Goal: Check status: Check status

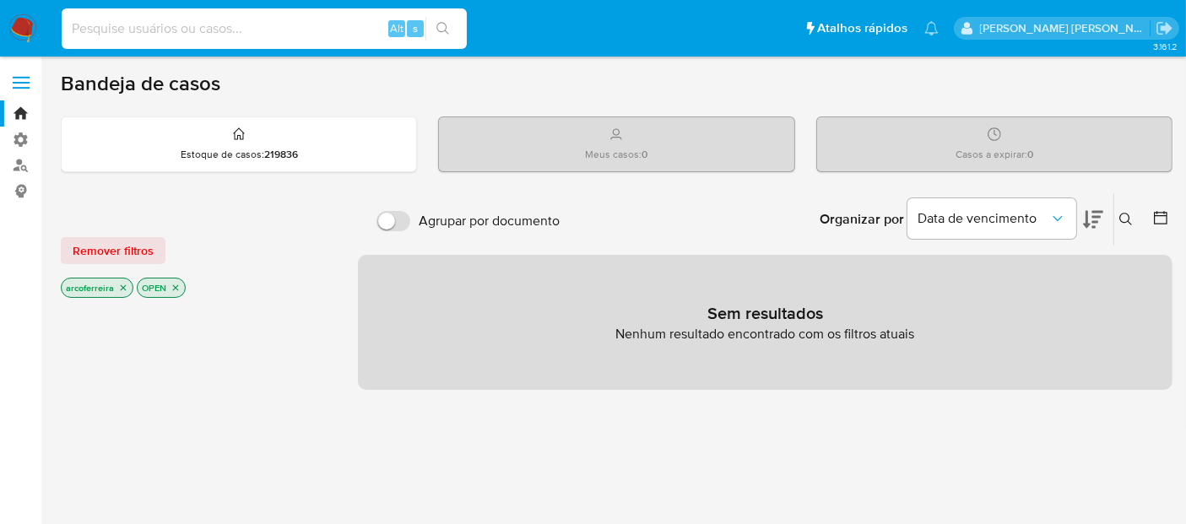
click at [238, 32] on input at bounding box center [264, 29] width 405 height 22
paste input "521295043"
type input "521295043"
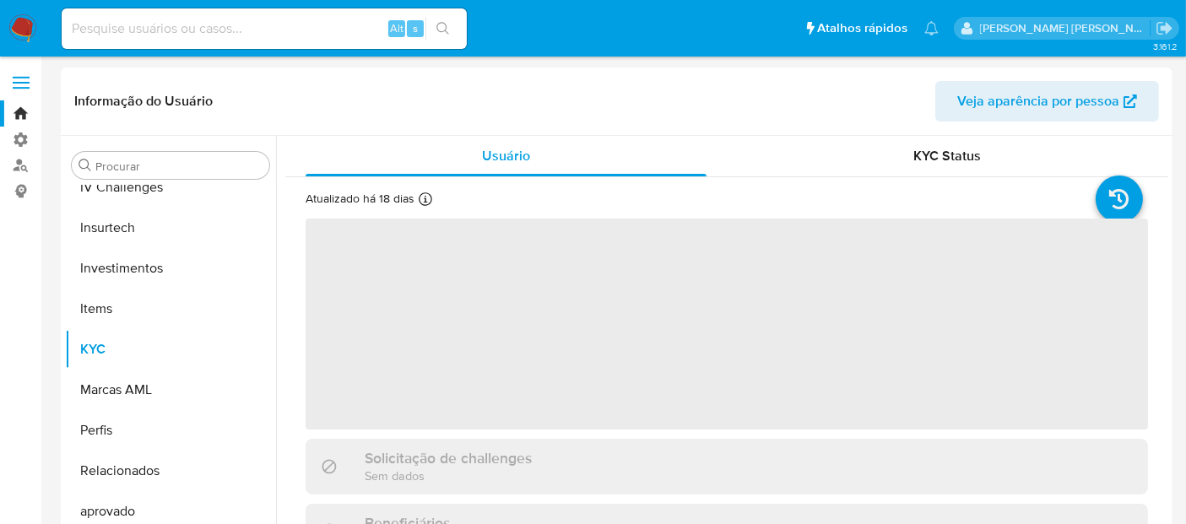
scroll to position [712, 0]
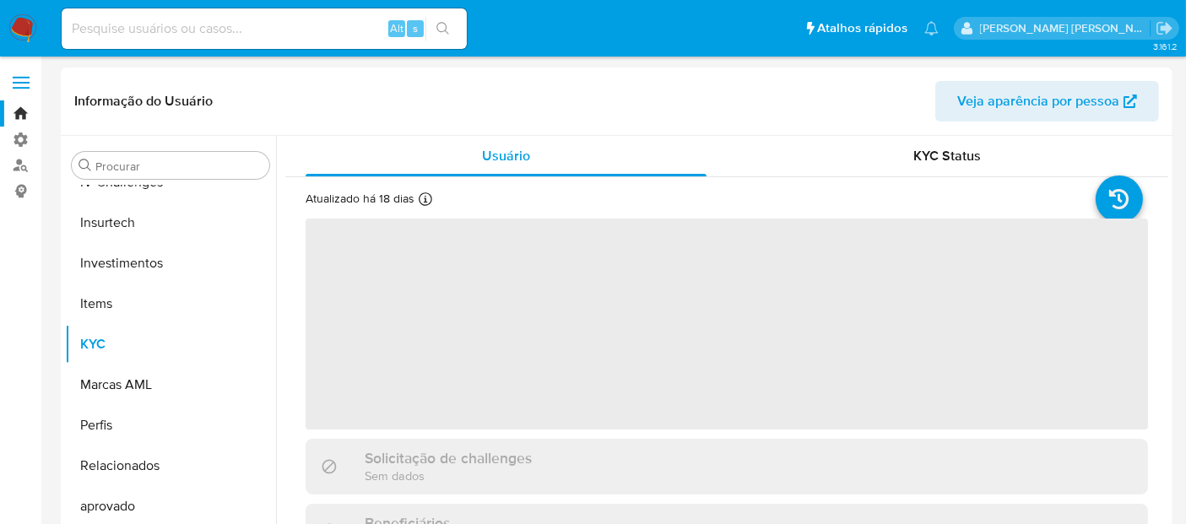
select select "10"
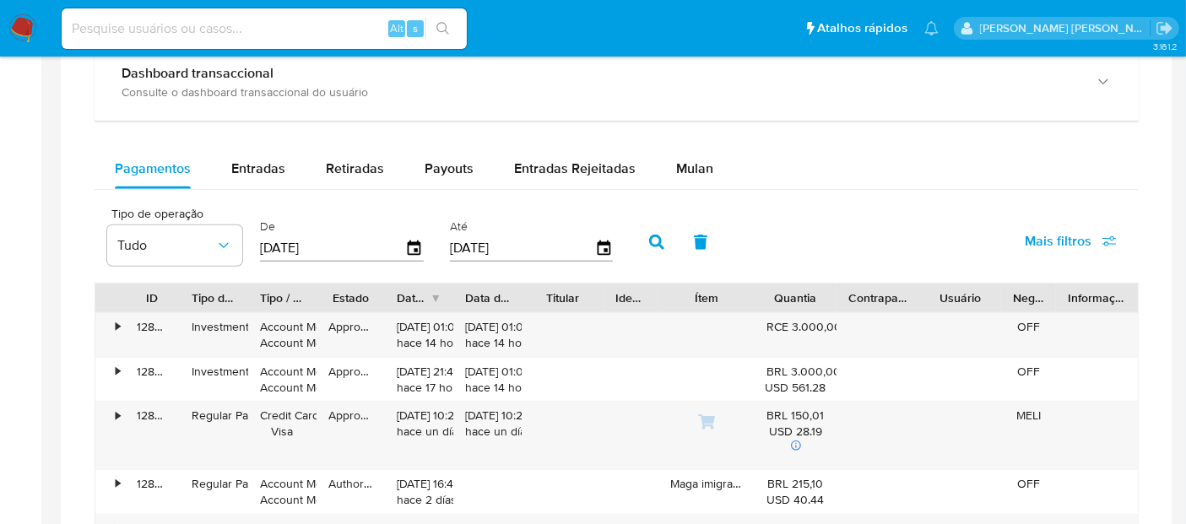
scroll to position [938, 0]
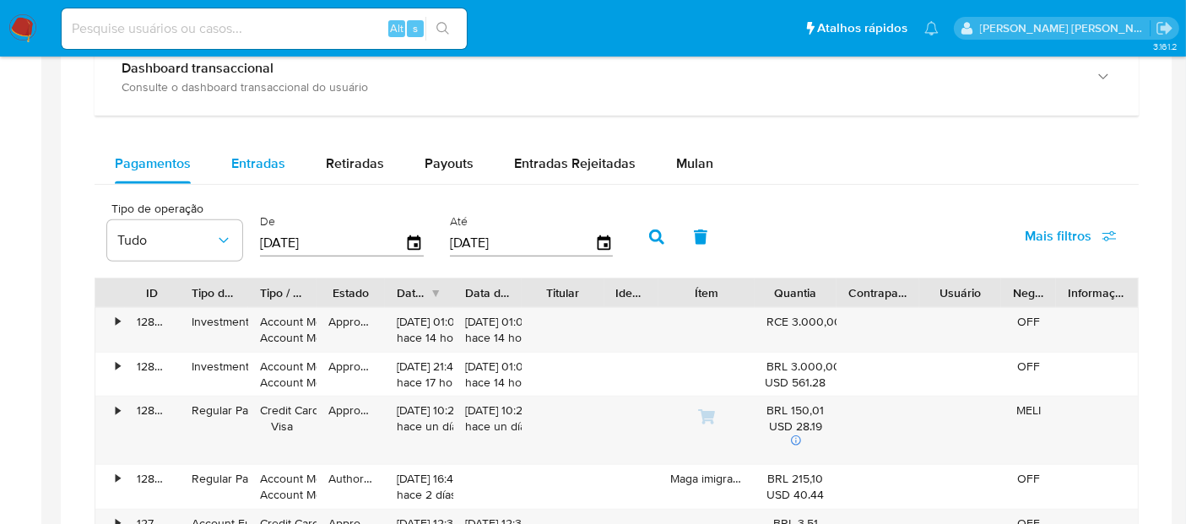
click at [264, 171] on div "Entradas" at bounding box center [258, 163] width 54 height 41
select select "10"
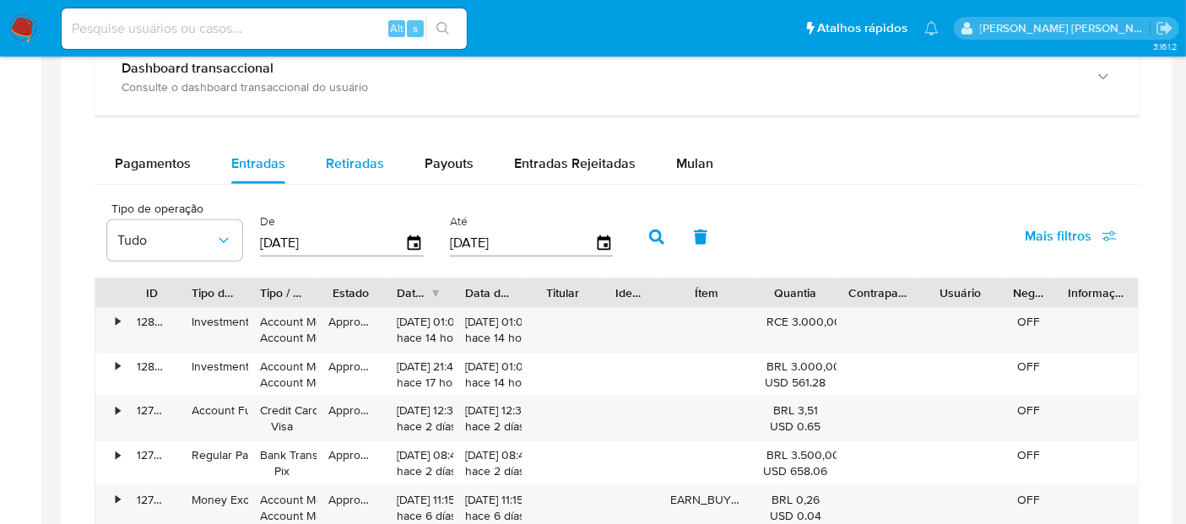
click at [344, 167] on span "Retiradas" at bounding box center [355, 163] width 58 height 19
select select "10"
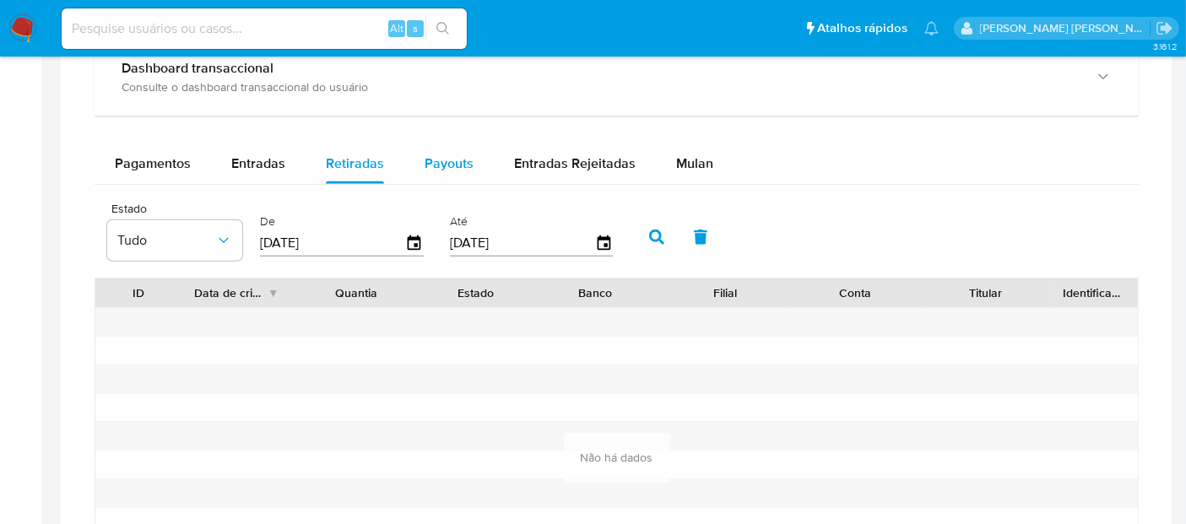
click at [435, 160] on span "Payouts" at bounding box center [449, 163] width 49 height 19
select select "10"
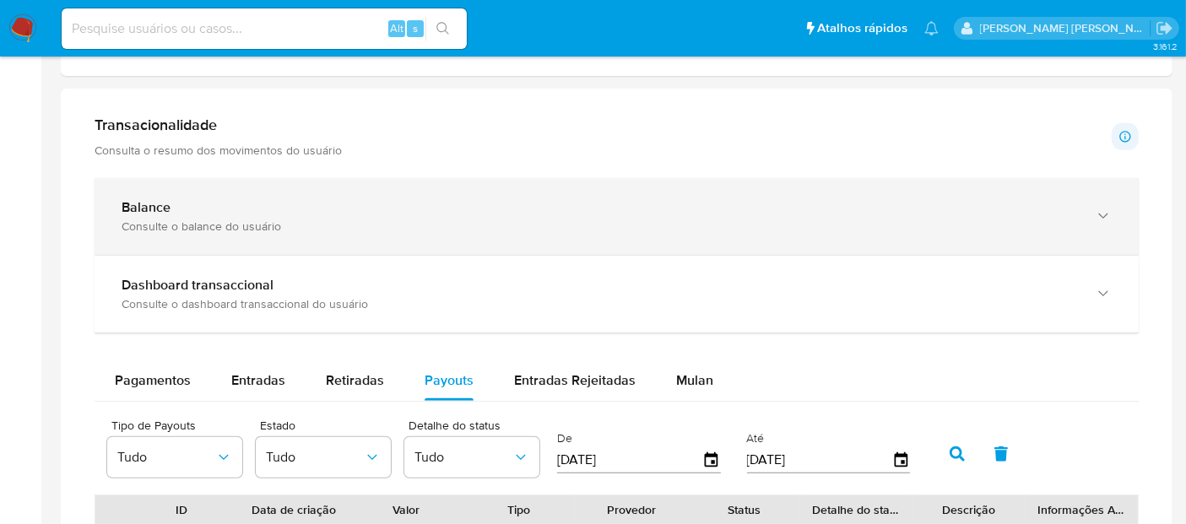
scroll to position [750, 0]
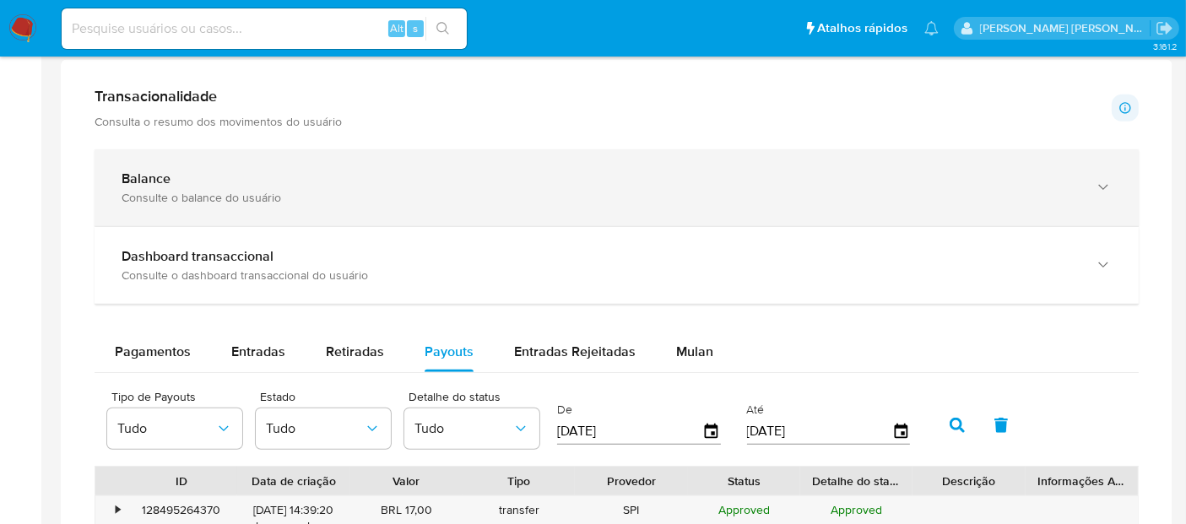
click at [1109, 184] on icon "button" at bounding box center [1103, 187] width 17 height 17
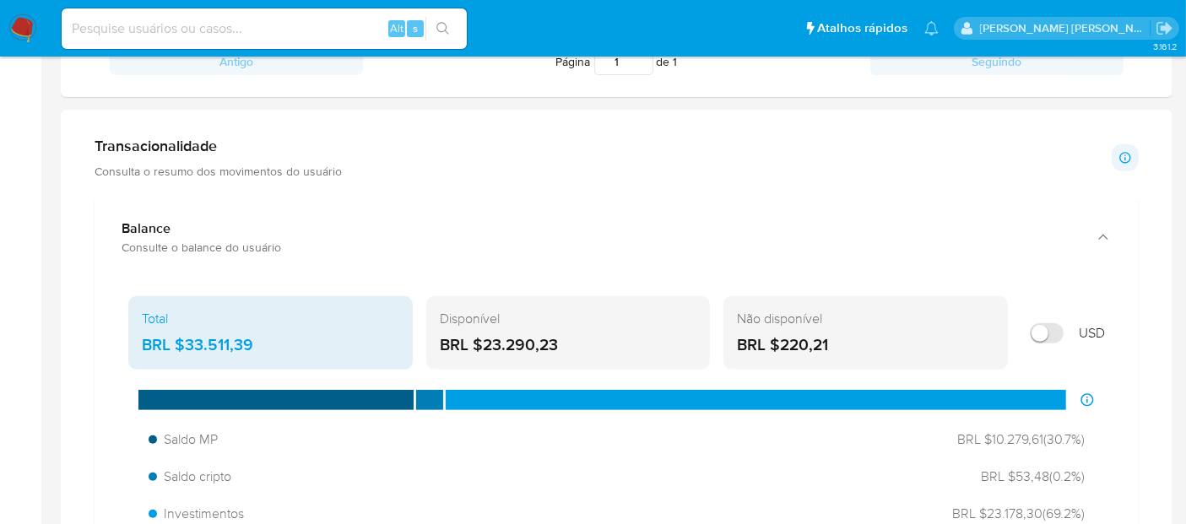
scroll to position [656, 0]
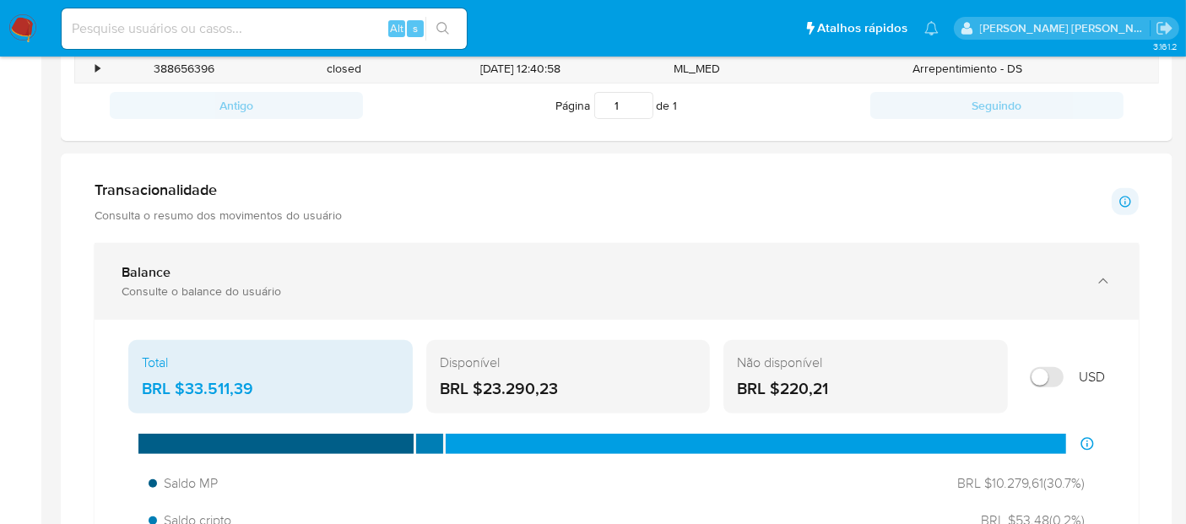
click at [1112, 281] on div "Balance Consulte o balance do usuário" at bounding box center [617, 281] width 1044 height 77
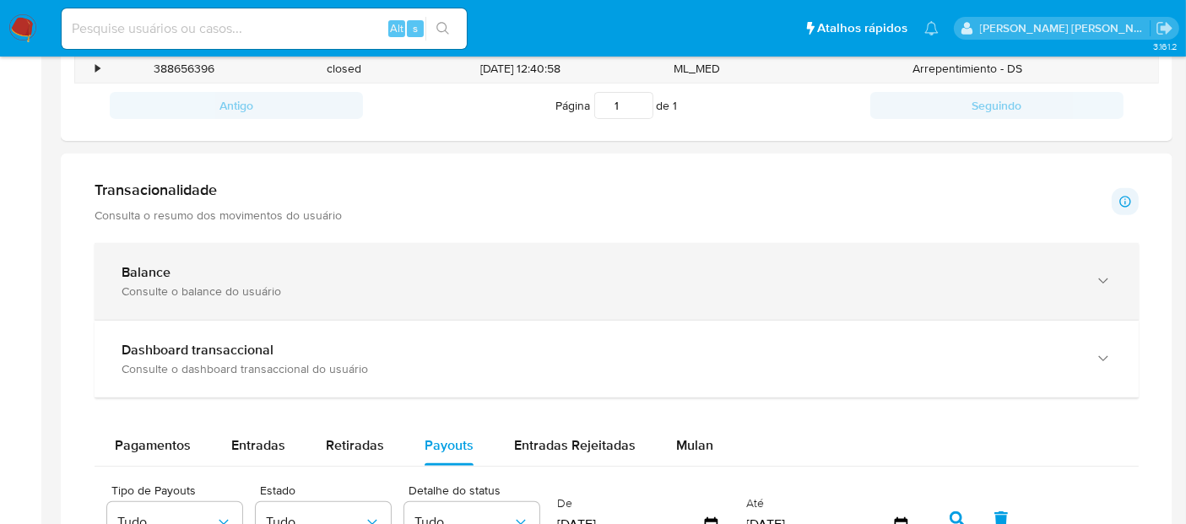
scroll to position [750, 0]
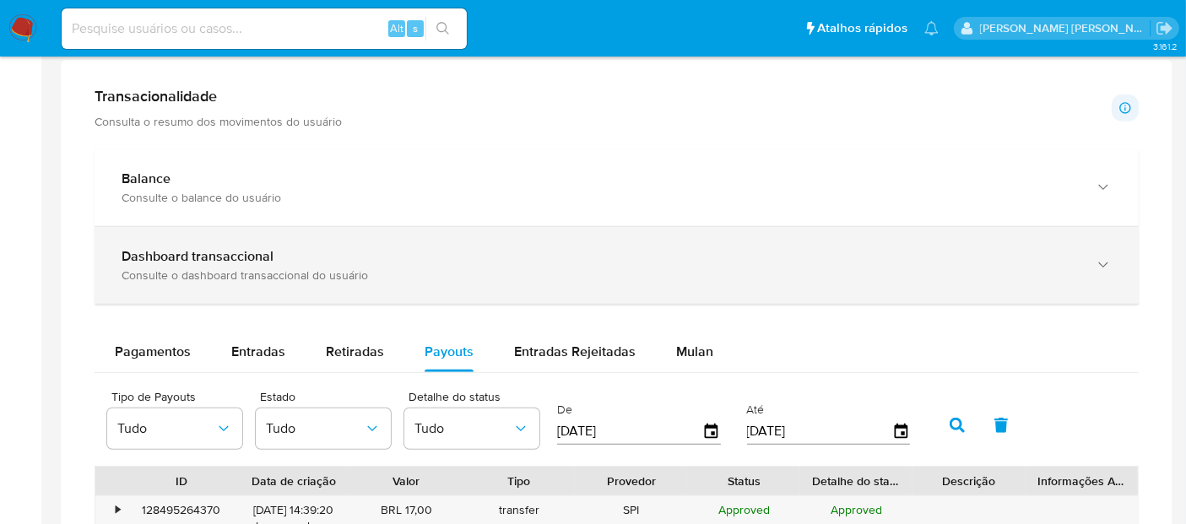
click at [1109, 263] on icon "button" at bounding box center [1103, 265] width 17 height 17
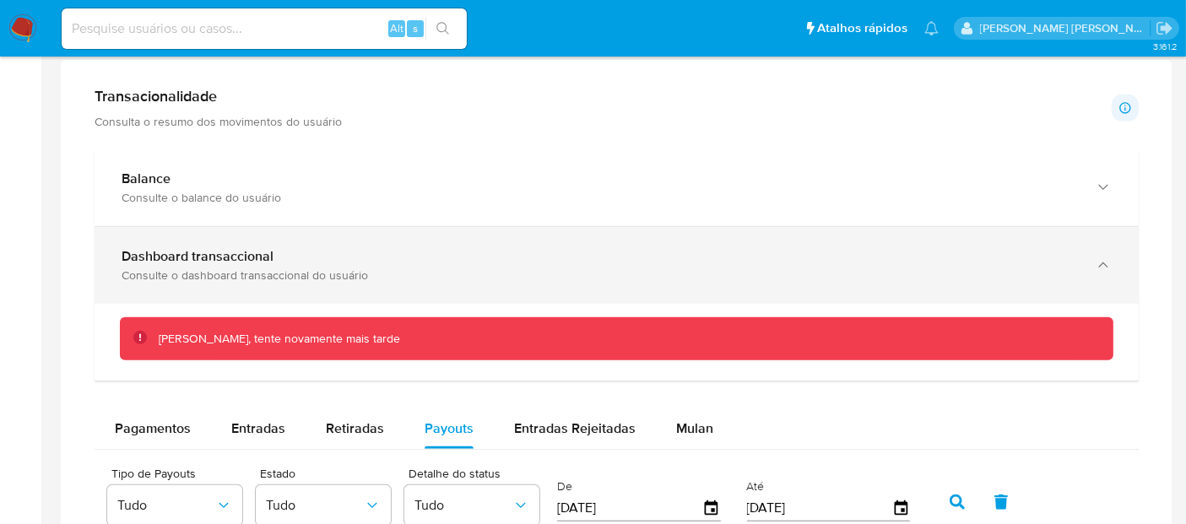
click at [1109, 263] on icon "button" at bounding box center [1103, 265] width 17 height 17
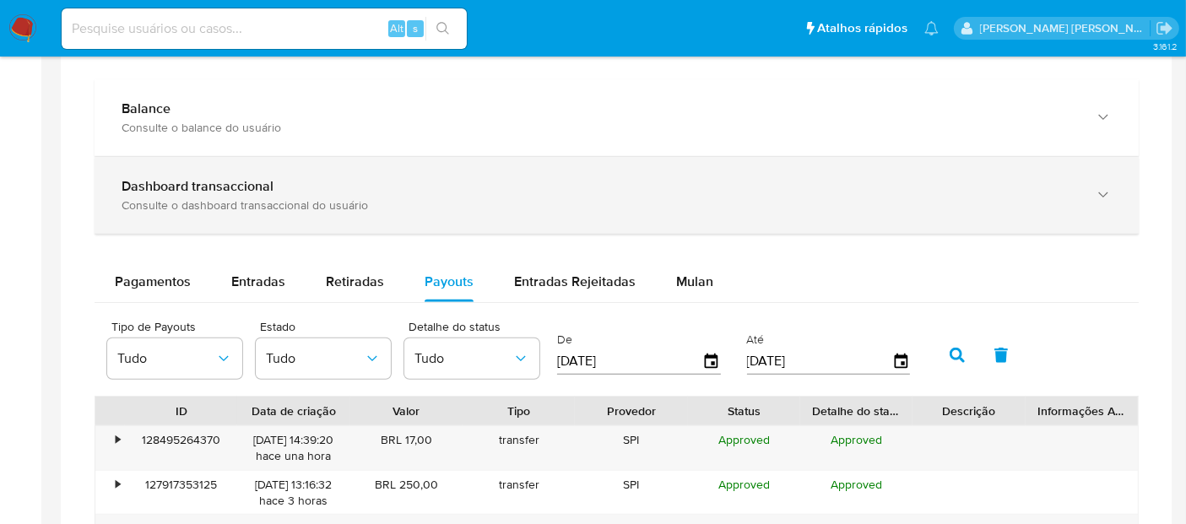
scroll to position [844, 0]
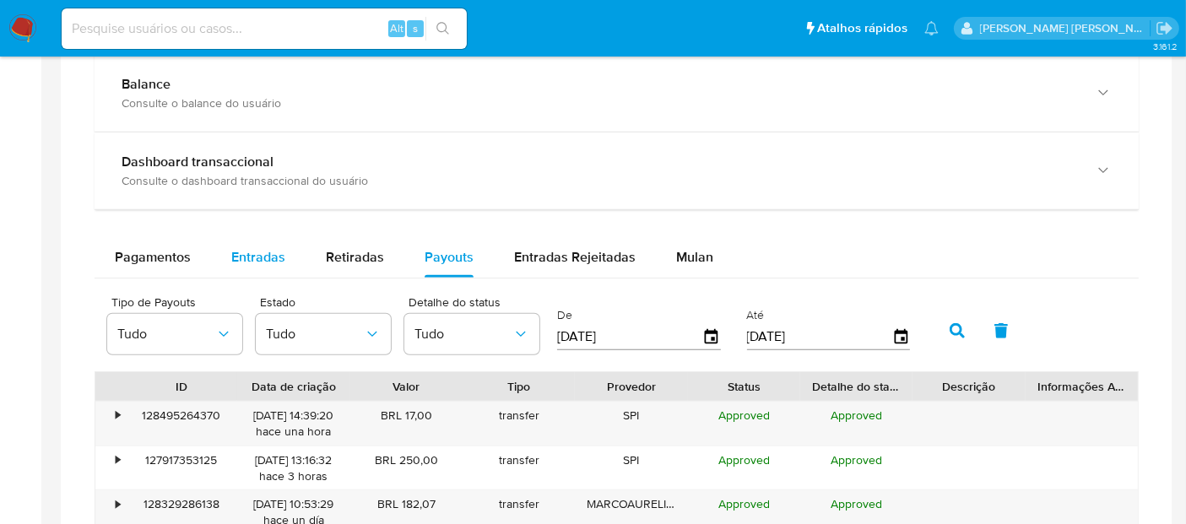
click at [268, 258] on span "Entradas" at bounding box center [258, 256] width 54 height 19
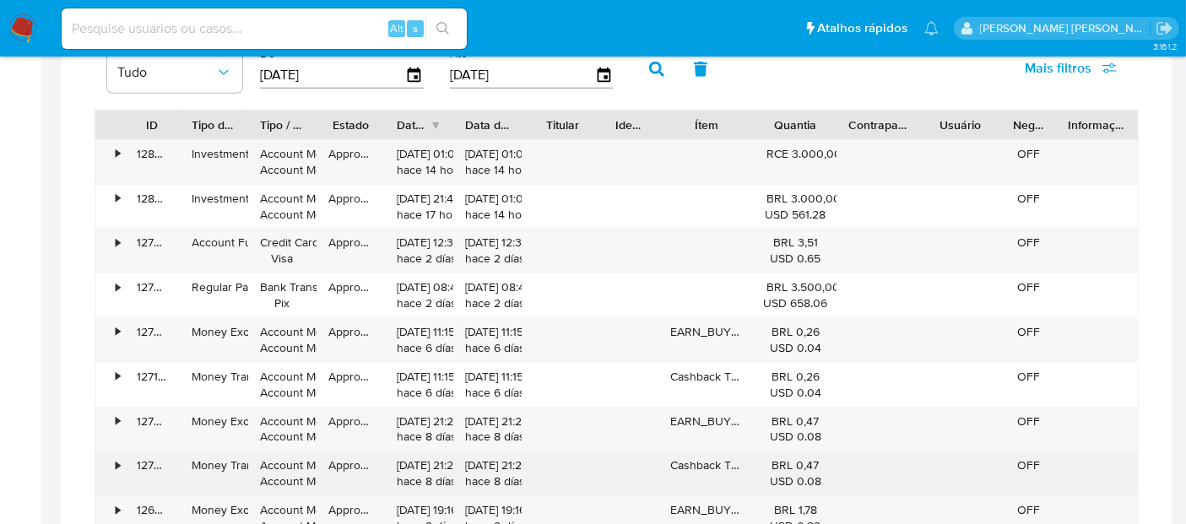
scroll to position [1102, 0]
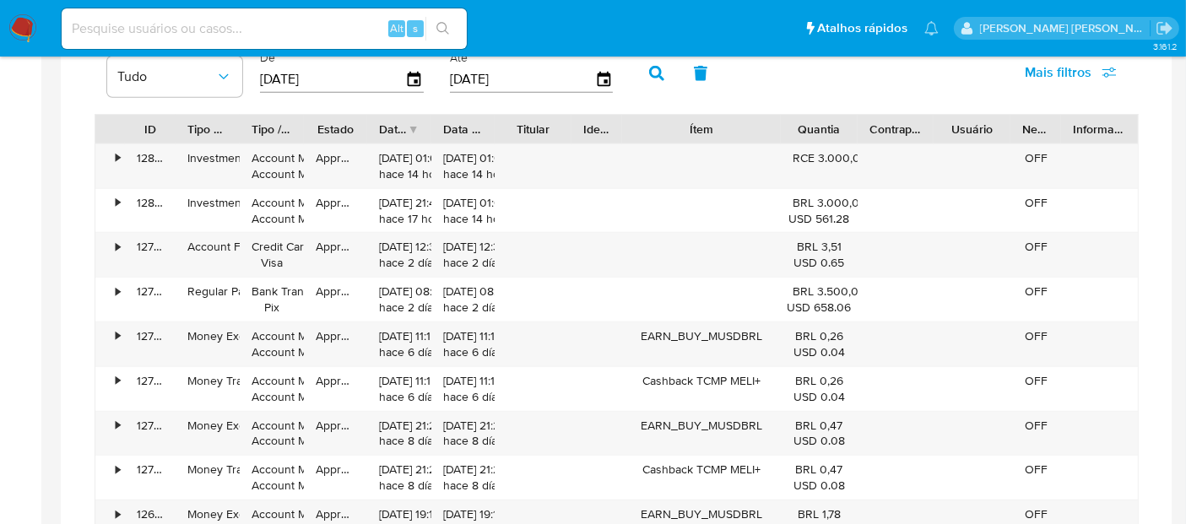
drag, startPoint x: 745, startPoint y: 131, endPoint x: 808, endPoint y: 127, distance: 62.6
click at [808, 127] on div "ID Tipo de operação Tipo / Método Estado Data de criação Data de aprovação Titu…" at bounding box center [616, 129] width 1042 height 29
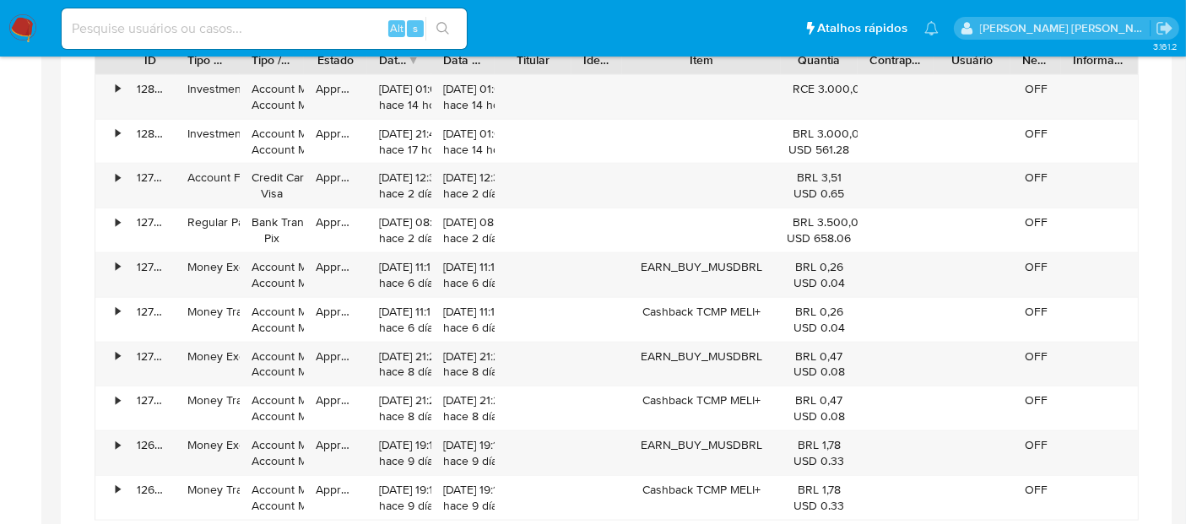
scroll to position [1289, 0]
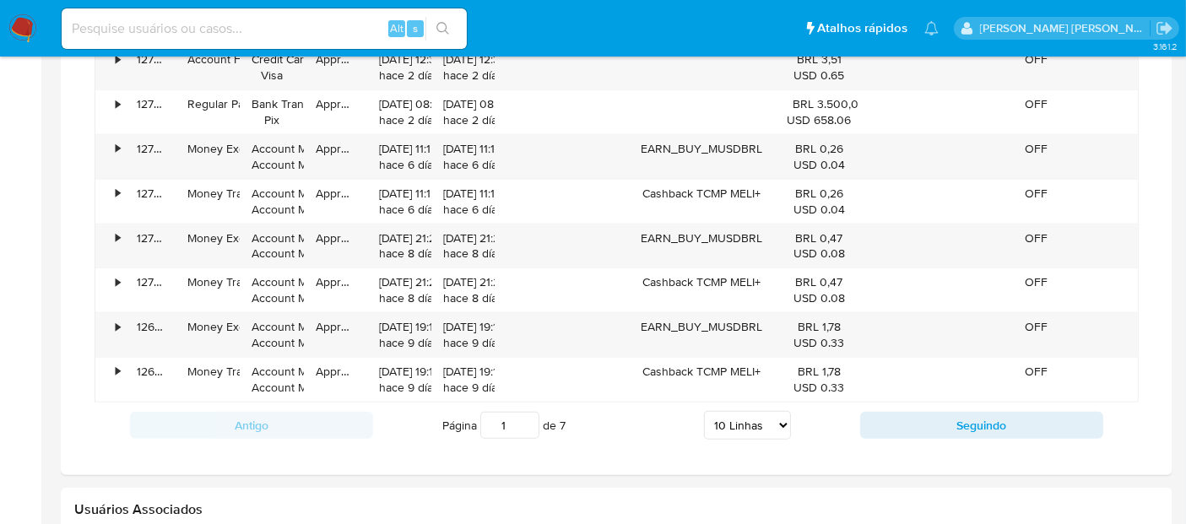
click at [750, 415] on select "5 Linhas 10 Linhas 20 Linhas 25 Linhas 50 Linhas 100 Linhas" at bounding box center [747, 425] width 87 height 29
select select "100"
click at [705, 411] on select "5 Linhas 10 Linhas 20 Linhas 25 Linhas 50 Linhas 100 Linhas" at bounding box center [747, 425] width 87 height 29
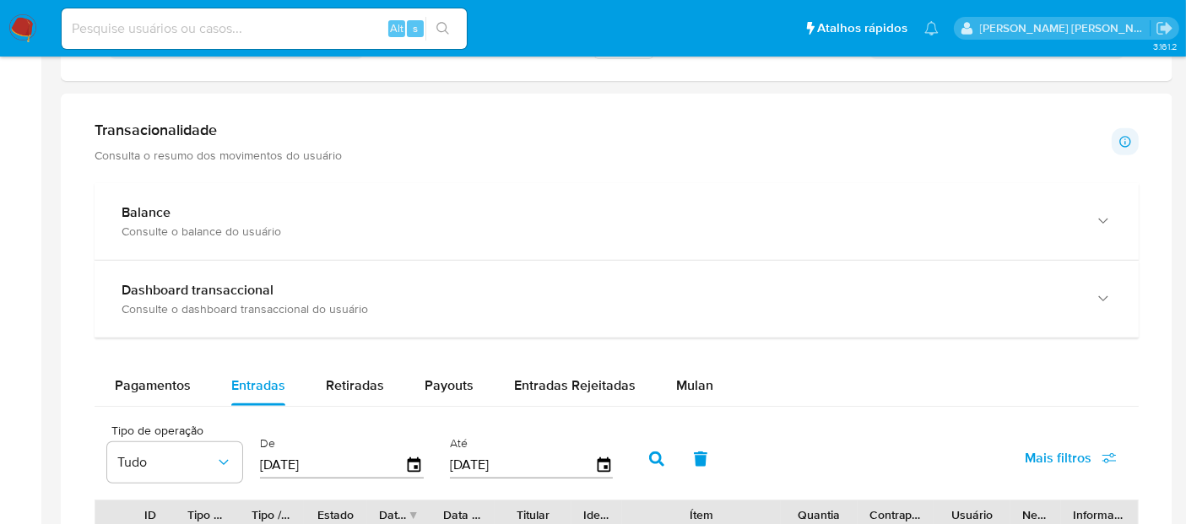
scroll to position [820, 0]
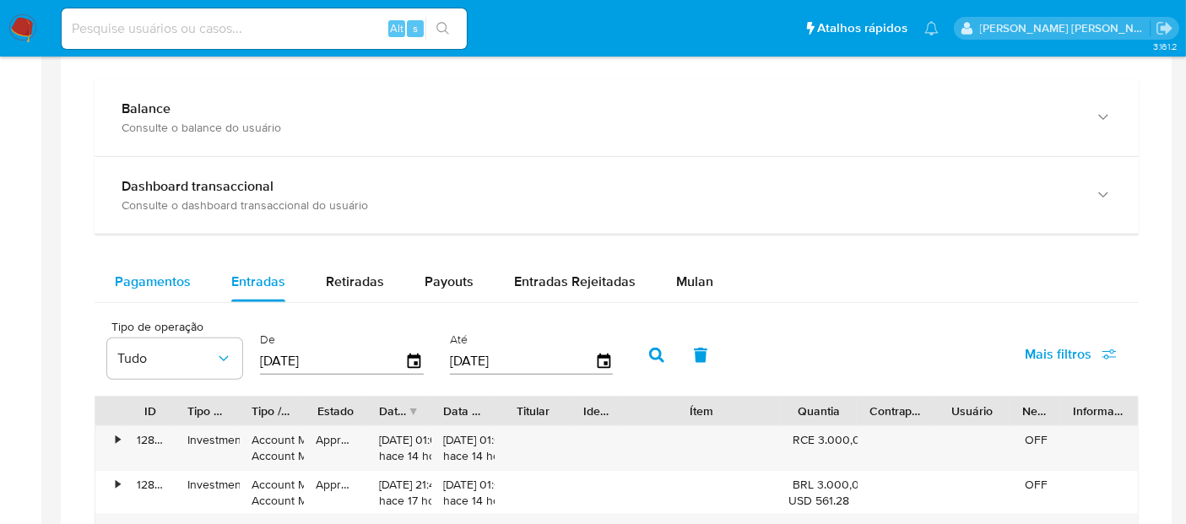
click at [174, 272] on span "Pagamentos" at bounding box center [153, 281] width 76 height 19
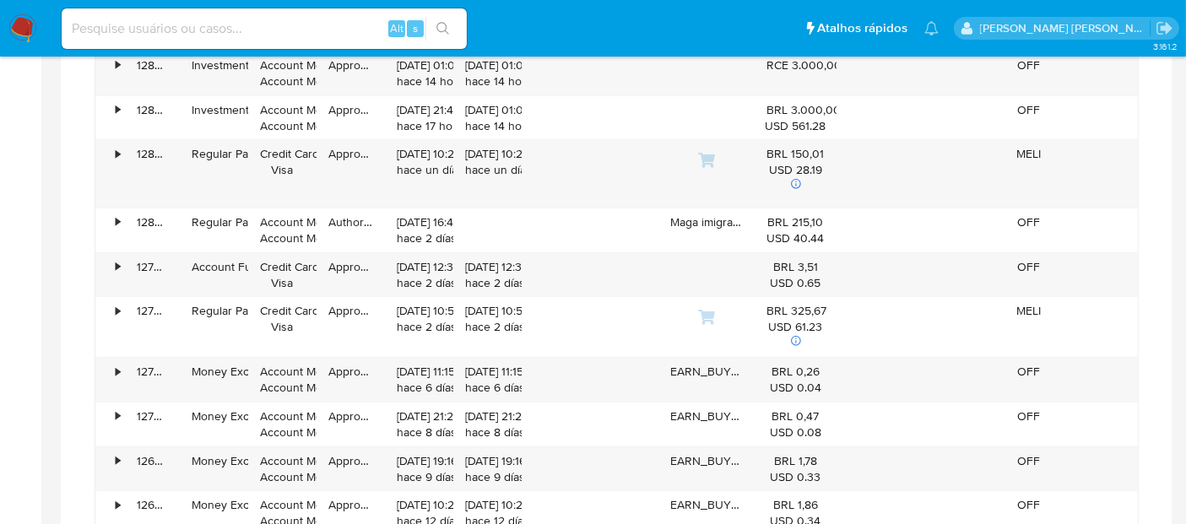
scroll to position [1195, 0]
